Goal: Task Accomplishment & Management: Complete application form

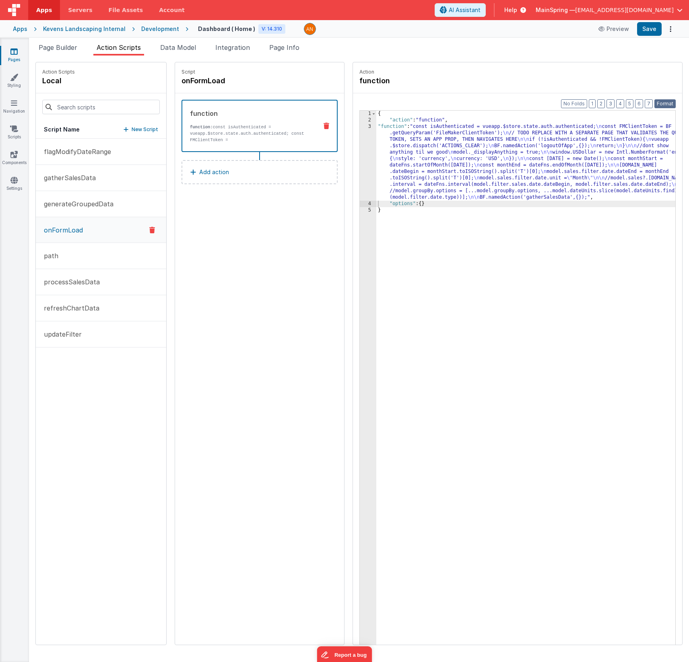
click at [667, 103] on button "Format" at bounding box center [664, 103] width 21 height 9
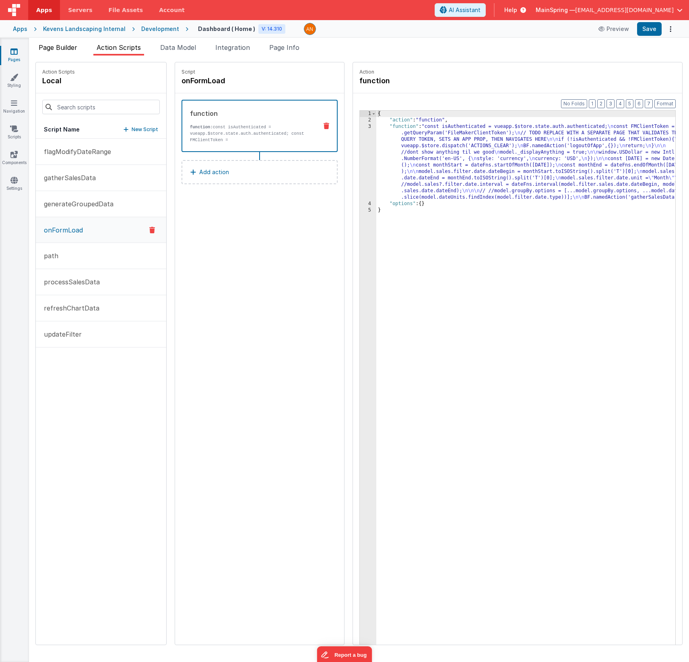
click at [57, 48] on span "Page Builder" at bounding box center [58, 47] width 39 height 8
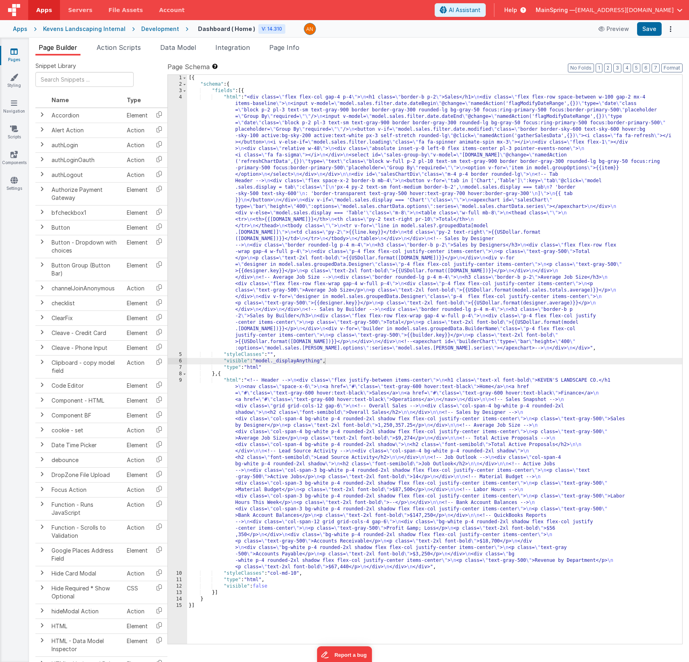
click at [16, 54] on icon at bounding box center [13, 51] width 7 height 8
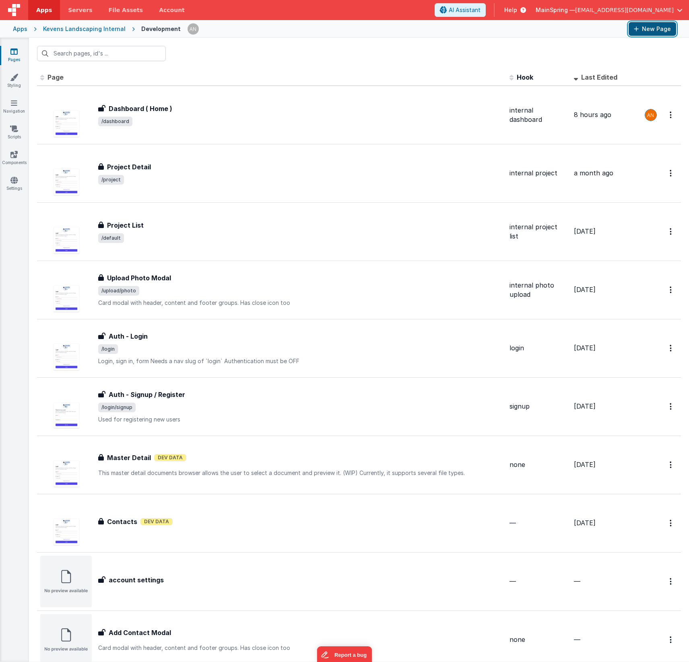
click at [659, 31] on button "New Page" at bounding box center [651, 29] width 47 height 14
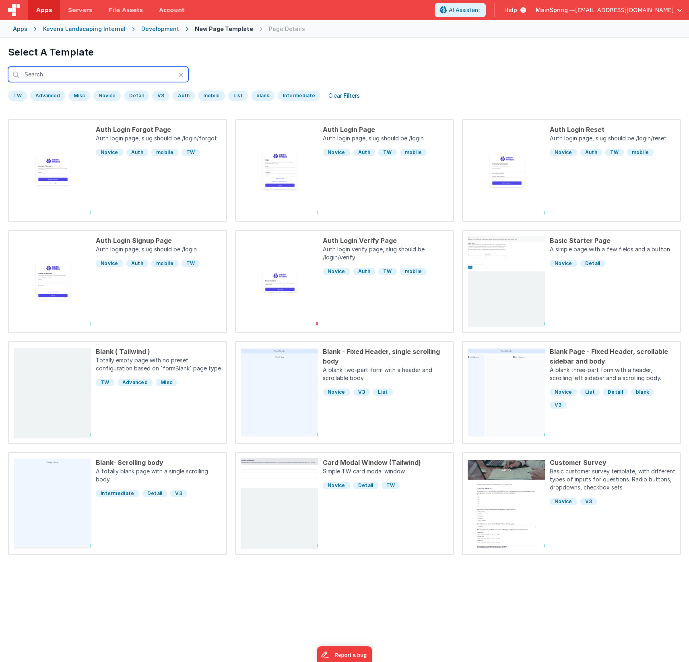
click at [64, 70] on input "text" at bounding box center [98, 74] width 180 height 15
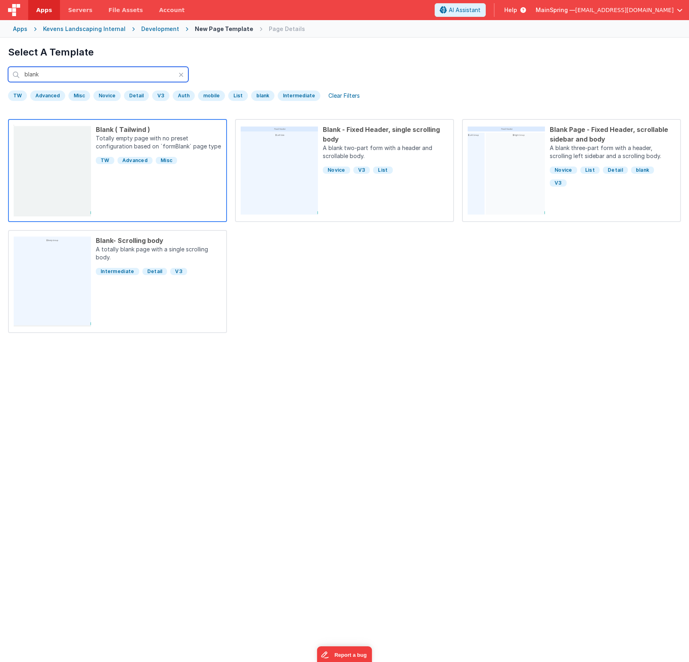
type input "blank"
click at [151, 200] on div "Blank ( Tailwind ) Totally empty page with no preset configuration based on `fo…" at bounding box center [156, 171] width 130 height 92
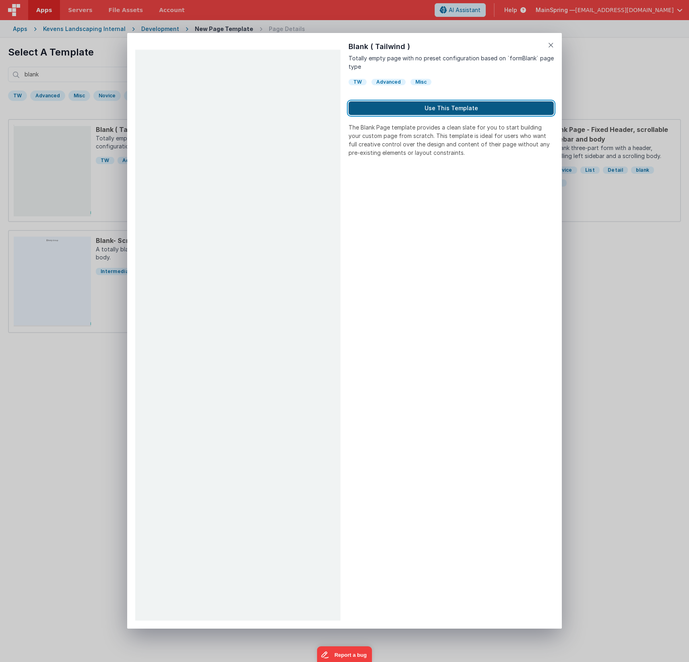
click at [451, 106] on button "Use This Template" at bounding box center [450, 108] width 205 height 14
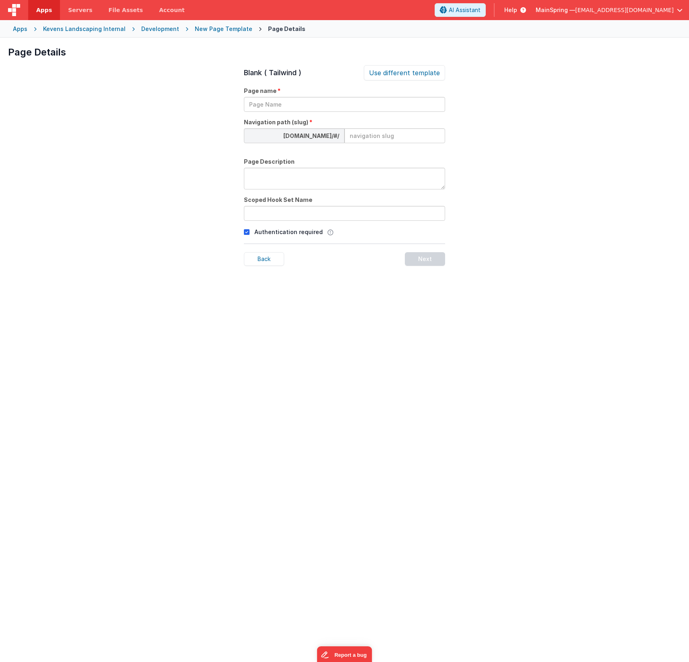
click at [351, 96] on div "Page name" at bounding box center [344, 99] width 201 height 25
click at [353, 101] on input "text" at bounding box center [344, 104] width 201 height 15
type input "dashboard access verify"
click at [395, 143] on div at bounding box center [404, 147] width 80 height 8
click at [394, 140] on input at bounding box center [394, 135] width 101 height 15
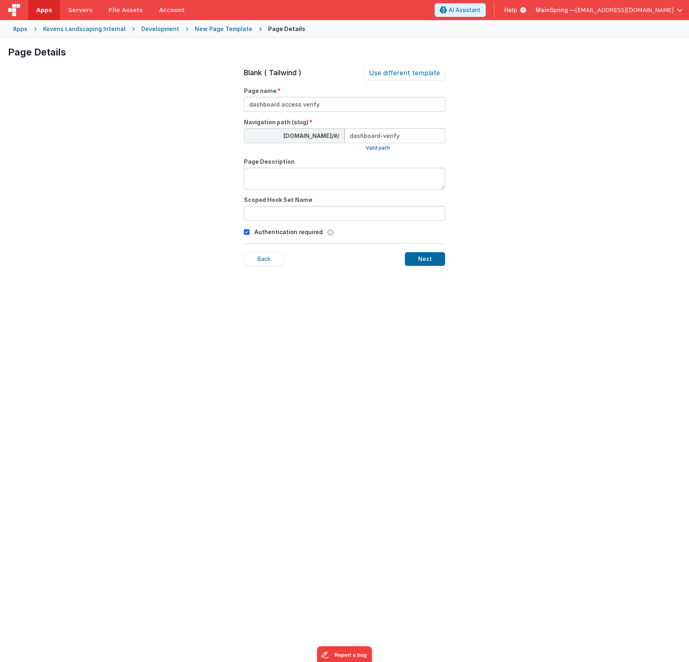
type input "dashboard-verify"
click at [317, 218] on input "text" at bounding box center [344, 213] width 201 height 15
click at [273, 232] on p "Authentication required" at bounding box center [288, 232] width 68 height 8
click at [250, 232] on div "Authentication required This page will be inaccessible to users who aren’t sign…" at bounding box center [344, 232] width 201 height 10
click at [247, 233] on icon at bounding box center [247, 232] width 6 height 10
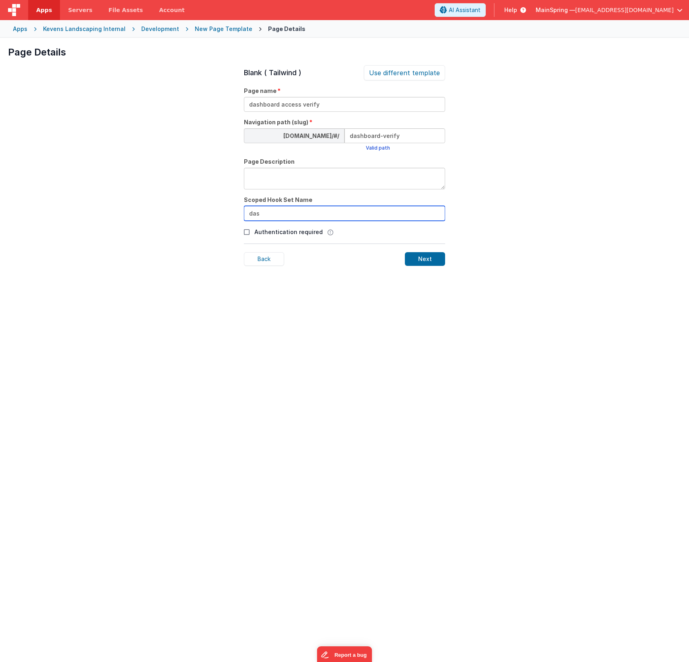
click at [284, 216] on input "das" at bounding box center [344, 213] width 201 height 15
type input "dashboard-access-verify"
click at [380, 134] on input "dashboard-verify" at bounding box center [394, 135] width 101 height 15
click at [421, 138] on input "dashboard-access-verify" at bounding box center [394, 135] width 101 height 15
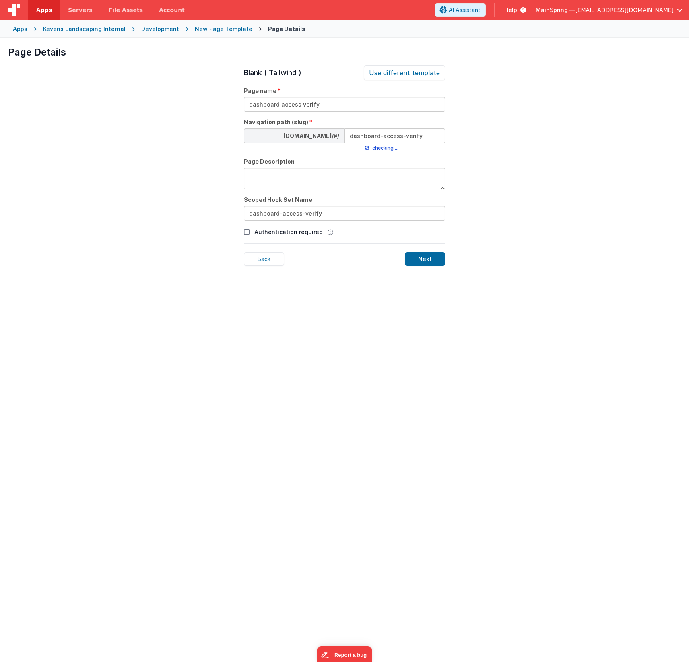
click at [421, 138] on input "dashboard-access-verify" at bounding box center [394, 135] width 101 height 15
type input "dashboard-access-verify"
click at [294, 214] on input "dashboard-access-verify" at bounding box center [344, 213] width 201 height 15
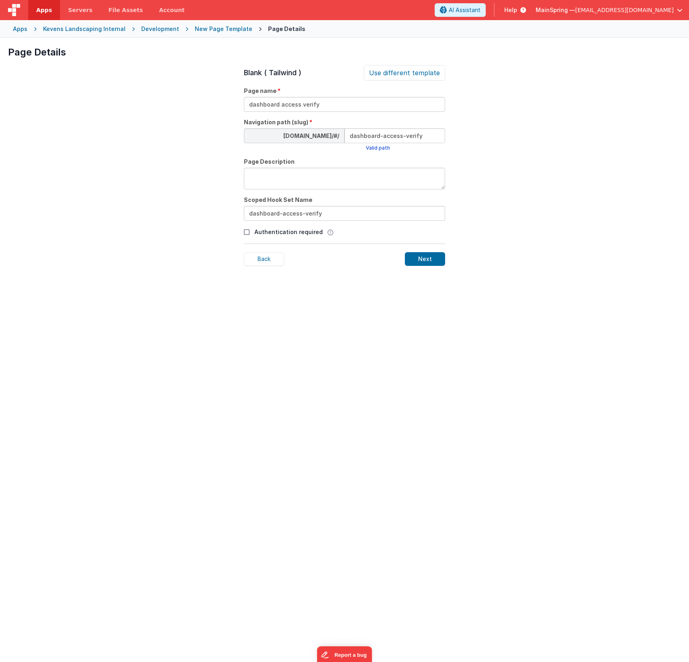
click at [294, 176] on textarea at bounding box center [344, 179] width 201 height 22
type textarea "takes a query param and validates it - if successful, navigates to dashboard"
click at [366, 301] on div "Blank ( Tailwind ) Use different template Page name dashboard access verify Nav…" at bounding box center [344, 396] width 201 height 662
click at [316, 214] on input "dashboard-access-verify" at bounding box center [344, 213] width 201 height 15
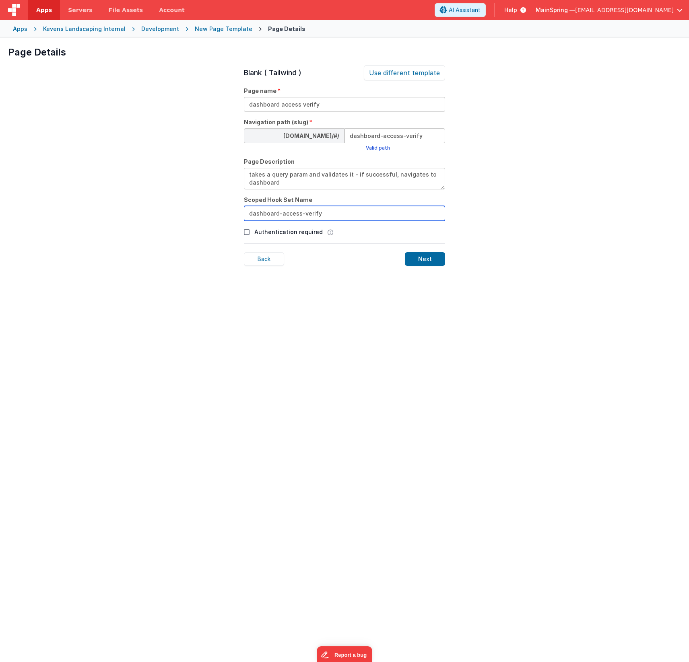
click at [316, 214] on input "dashboard-access-verify" at bounding box center [344, 213] width 201 height 15
click at [349, 298] on div "Blank ( Tailwind ) Use different template Page name dashboard access verify Nav…" at bounding box center [344, 396] width 201 height 662
click at [419, 262] on div "Next" at bounding box center [425, 259] width 40 height 14
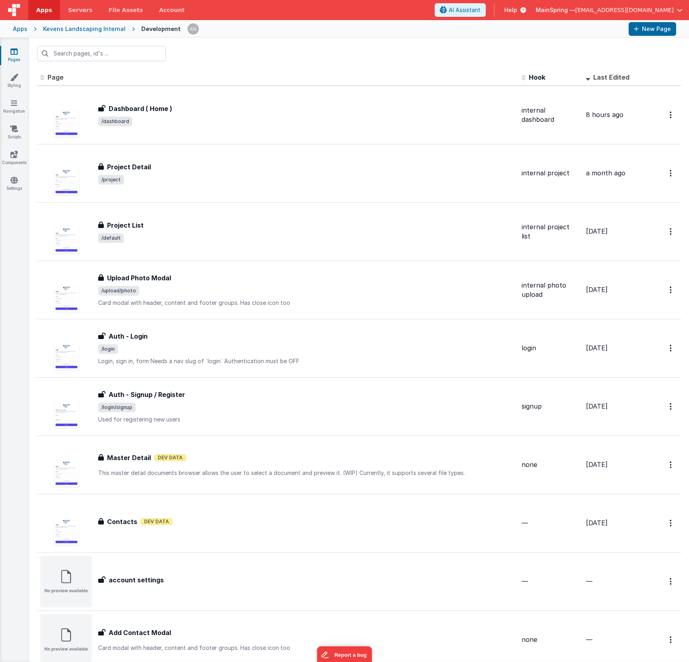
click at [261, 52] on div at bounding box center [359, 53] width 660 height 31
click at [606, 78] on span "Last Edited" at bounding box center [611, 77] width 36 height 8
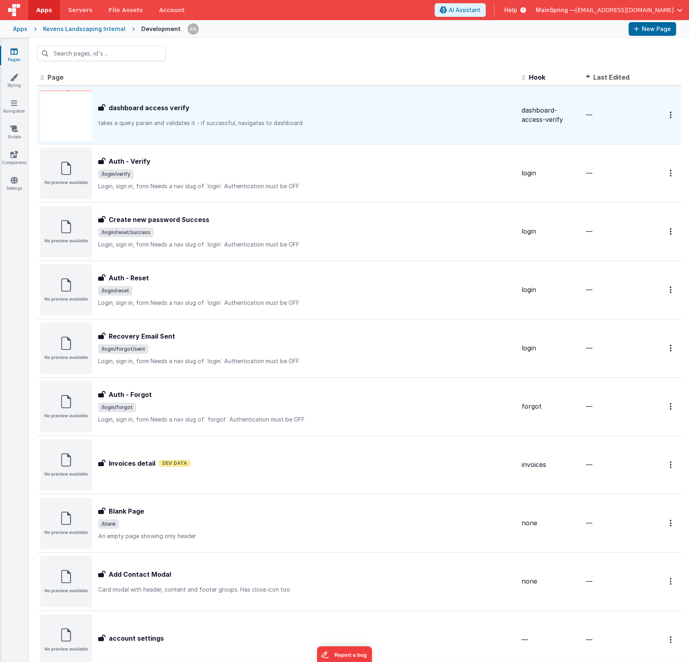
click at [315, 91] on div "dashboard access verify dashboard access verify takes a query param and validat…" at bounding box center [277, 114] width 475 height 51
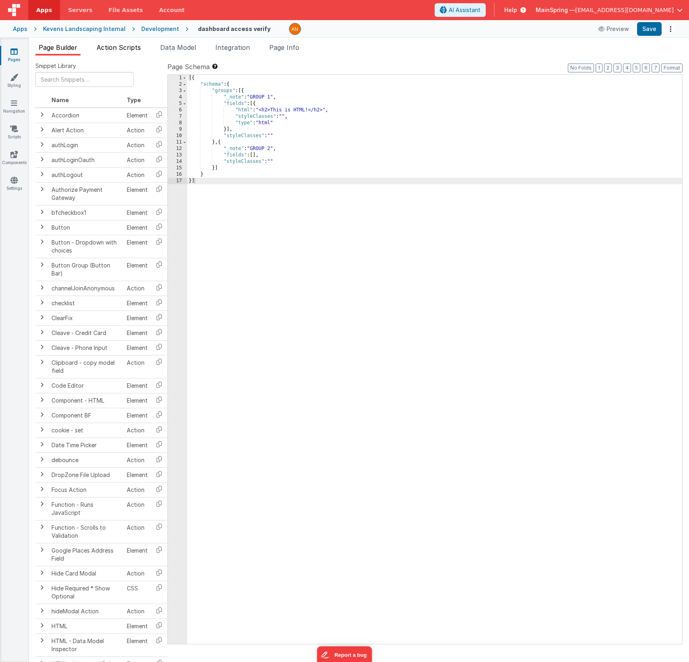
click at [127, 48] on span "Action Scripts" at bounding box center [119, 47] width 44 height 8
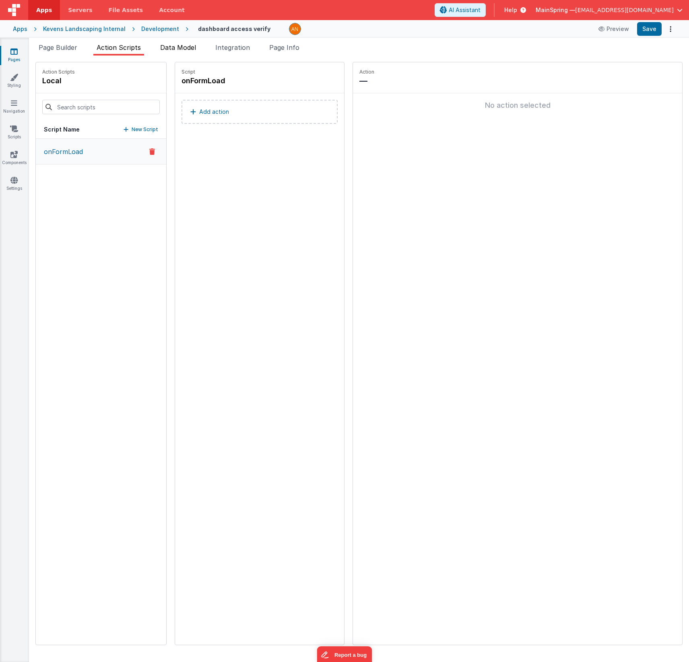
click at [193, 45] on span "Data Model" at bounding box center [178, 47] width 36 height 8
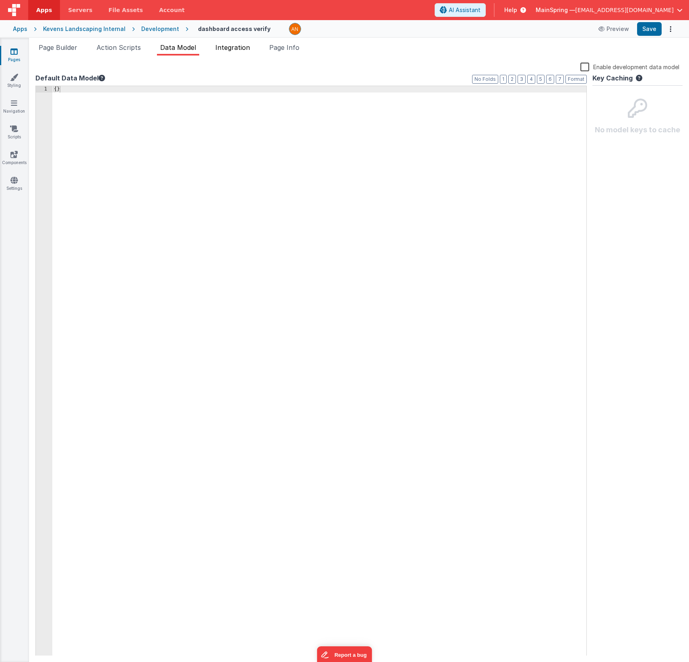
click at [245, 47] on span "Integration" at bounding box center [232, 47] width 35 height 8
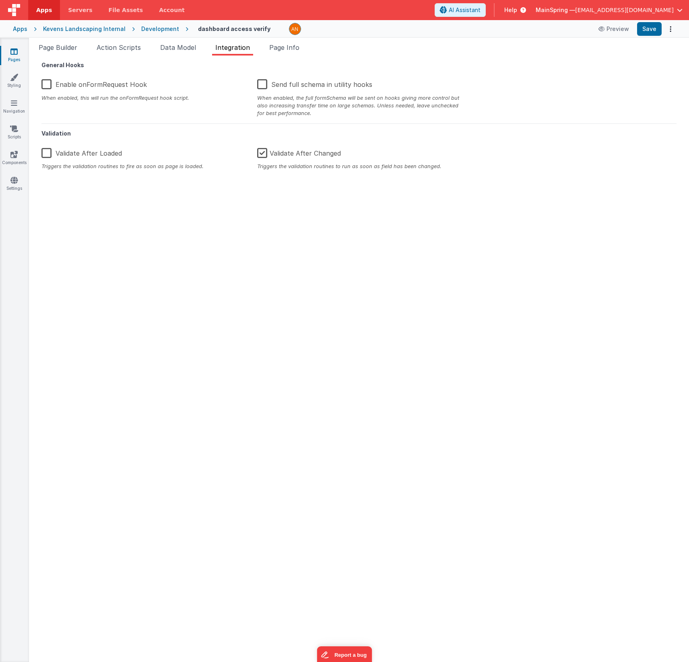
click at [85, 86] on label "Enable onFormRequest Hook" at bounding box center [93, 82] width 105 height 17
click at [0, 0] on input "Enable onFormRequest Hook" at bounding box center [0, 0] width 0 height 0
click at [263, 156] on label "Validate After Changed" at bounding box center [299, 151] width 84 height 17
click at [0, 0] on input "Validate After Changed" at bounding box center [0, 0] width 0 height 0
click at [301, 358] on div "General Hooks Enable onFormRequest Hook When enabled, this will run the onFormR…" at bounding box center [358, 359] width 647 height 594
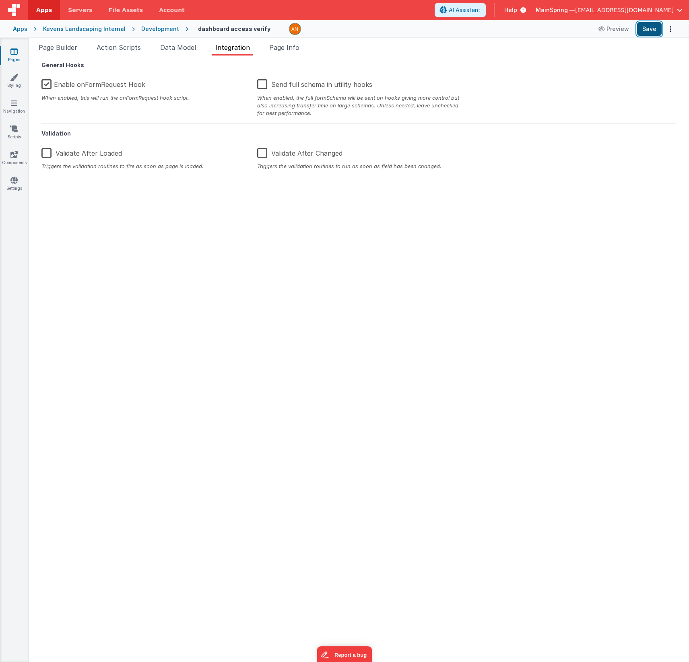
click at [645, 31] on button "Save" at bounding box center [649, 29] width 25 height 14
